Goal: Find specific page/section

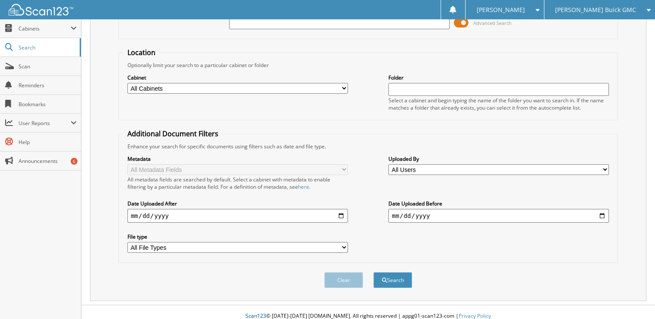
scroll to position [20, 0]
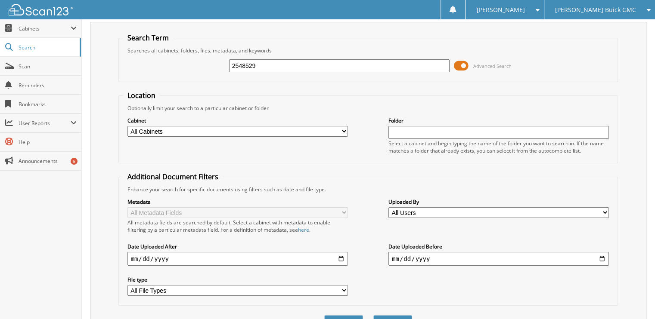
type input "2548529"
click at [373, 316] on button "Search" at bounding box center [392, 324] width 39 height 16
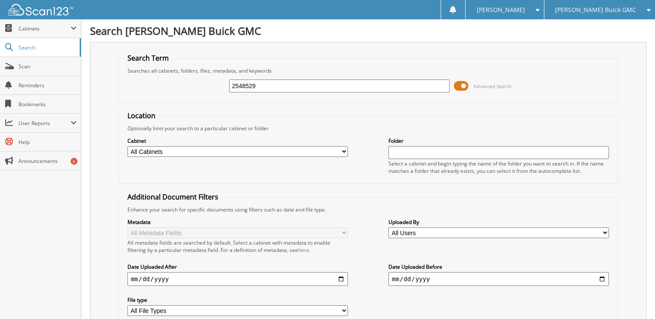
scroll to position [186, 0]
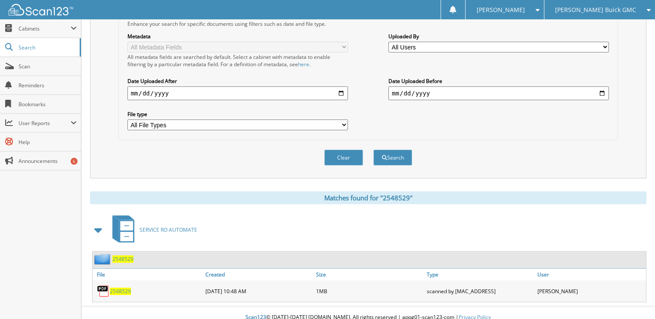
click at [121, 288] on span "2548529" at bounding box center [120, 291] width 21 height 7
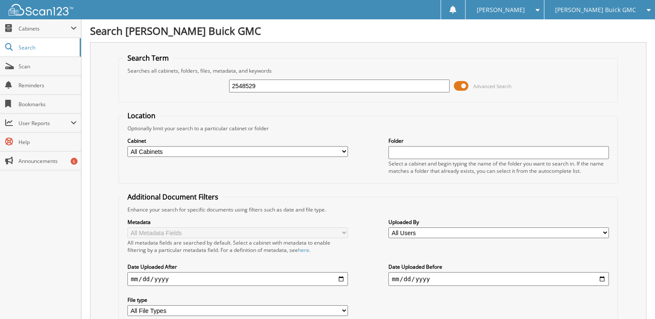
click at [285, 87] on input "2548529" at bounding box center [339, 86] width 220 height 13
type input "2548521"
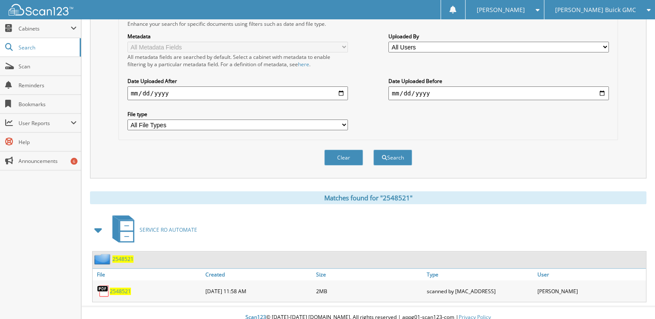
click at [122, 288] on span "2548521" at bounding box center [120, 291] width 21 height 7
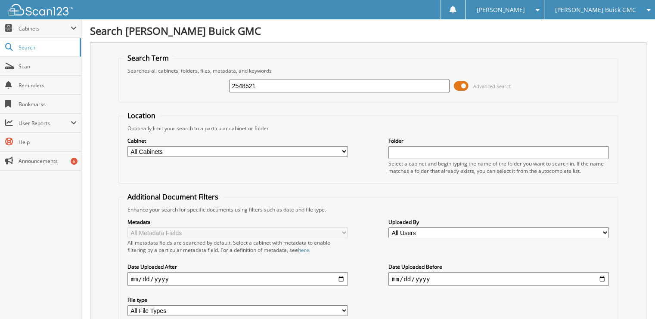
click at [278, 86] on input "2548521" at bounding box center [339, 86] width 220 height 13
type input "2548529"
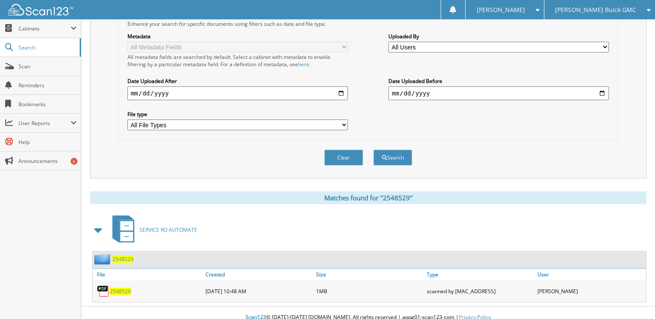
click at [103, 289] on img at bounding box center [103, 291] width 13 height 13
click at [114, 288] on span "2548529" at bounding box center [120, 291] width 21 height 7
